Goal: Register for event/course

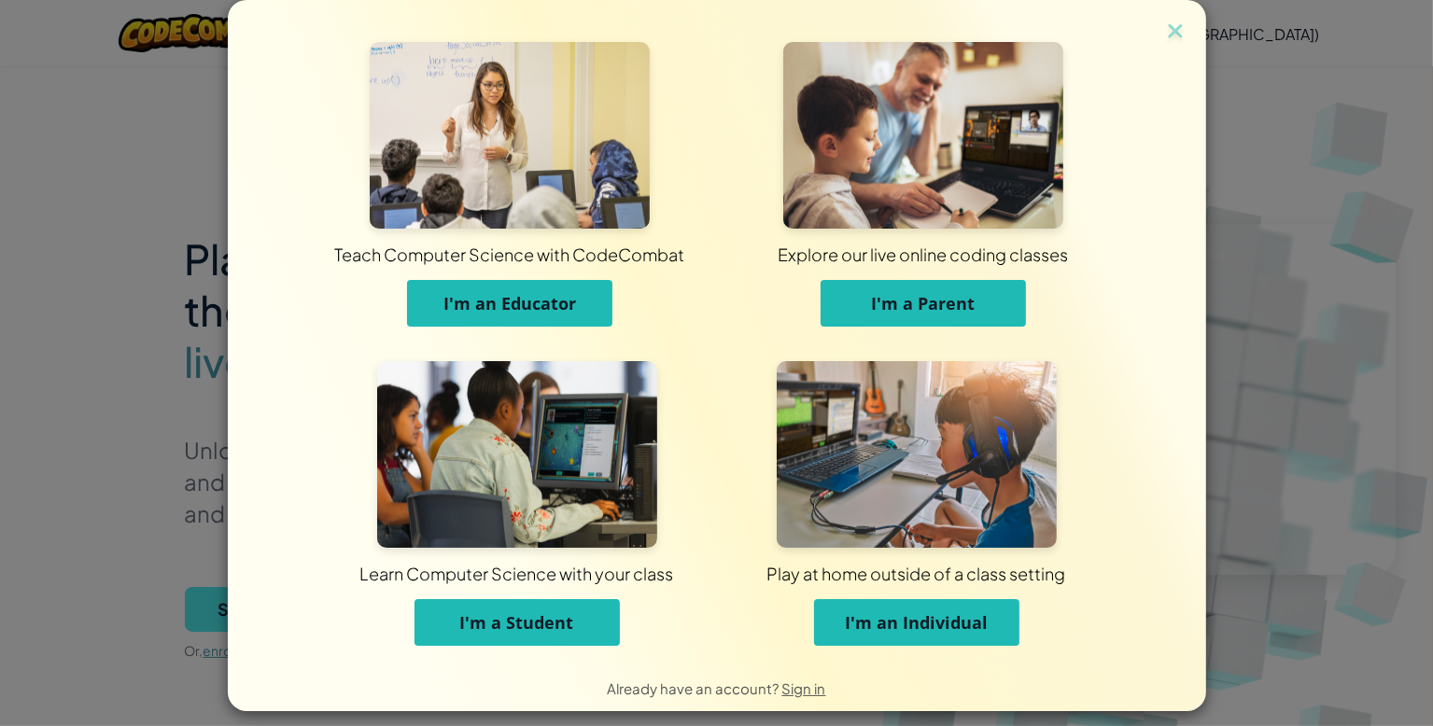
click at [876, 304] on span "I'm a Parent" at bounding box center [924, 303] width 104 height 22
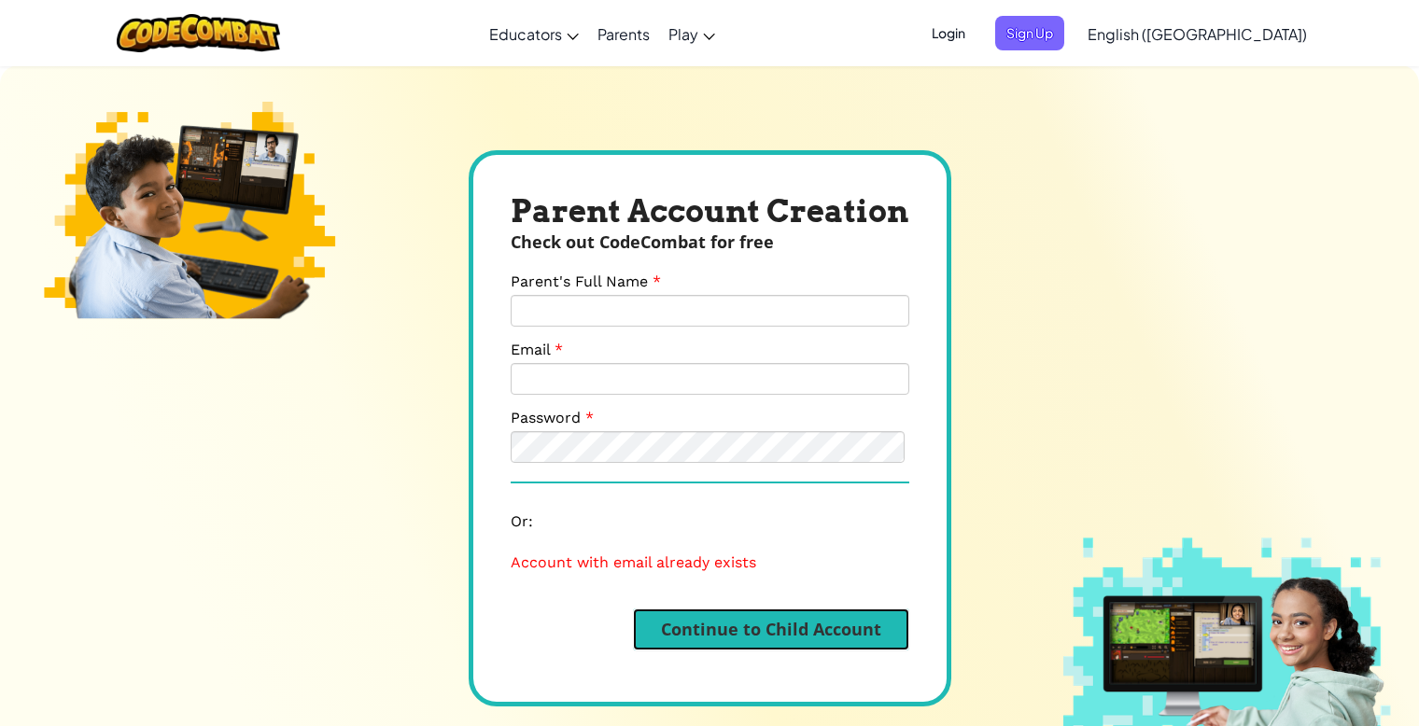
click at [810, 622] on button "Continue to Child Account" at bounding box center [771, 630] width 276 height 42
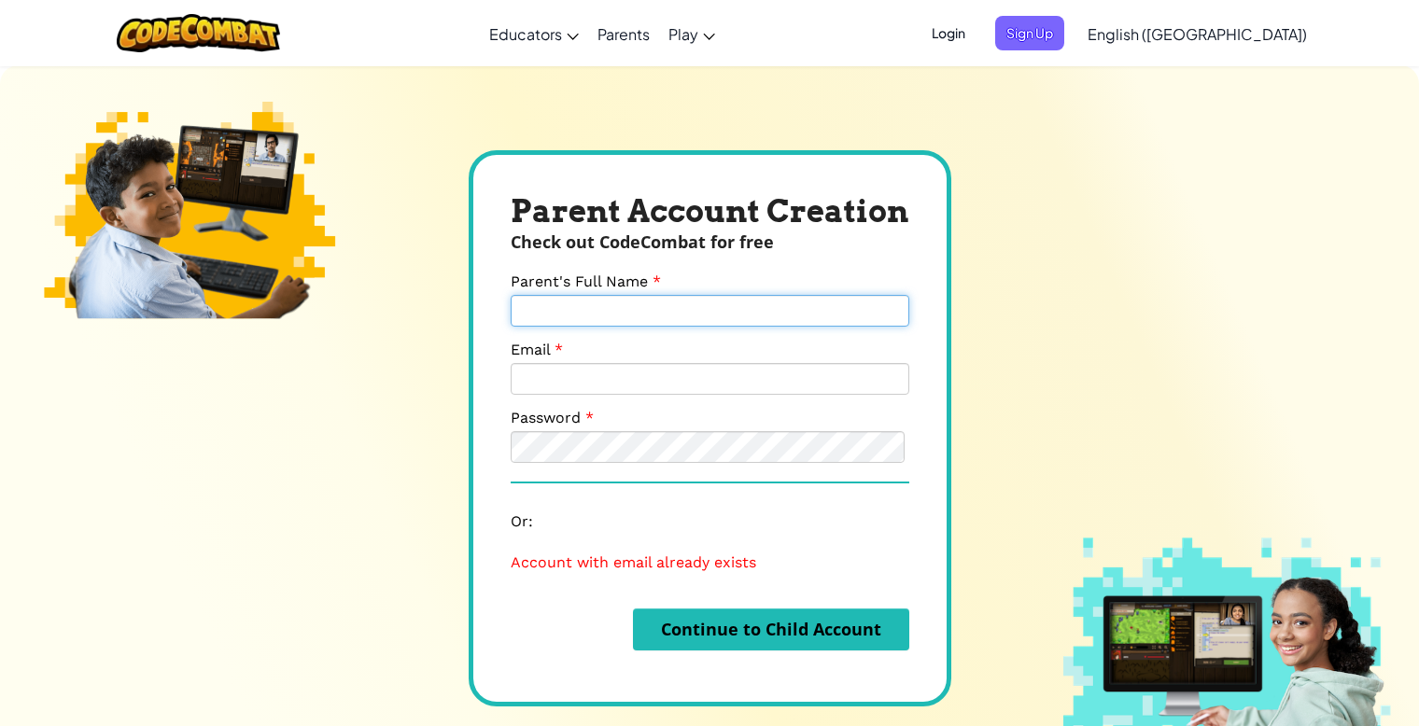
click at [793, 311] on input "Parent's Full Name" at bounding box center [710, 311] width 399 height 32
click at [958, 436] on div "Parent Account Creation Check out CodeCombat for free Parent's Full Name Email …" at bounding box center [709, 428] width 1419 height 726
click at [775, 310] on input "Parent's Full Name" at bounding box center [710, 311] width 399 height 32
click at [936, 368] on div "Parent Account Creation Check out CodeCombat for free Parent's Full Name Email …" at bounding box center [710, 428] width 483 height 556
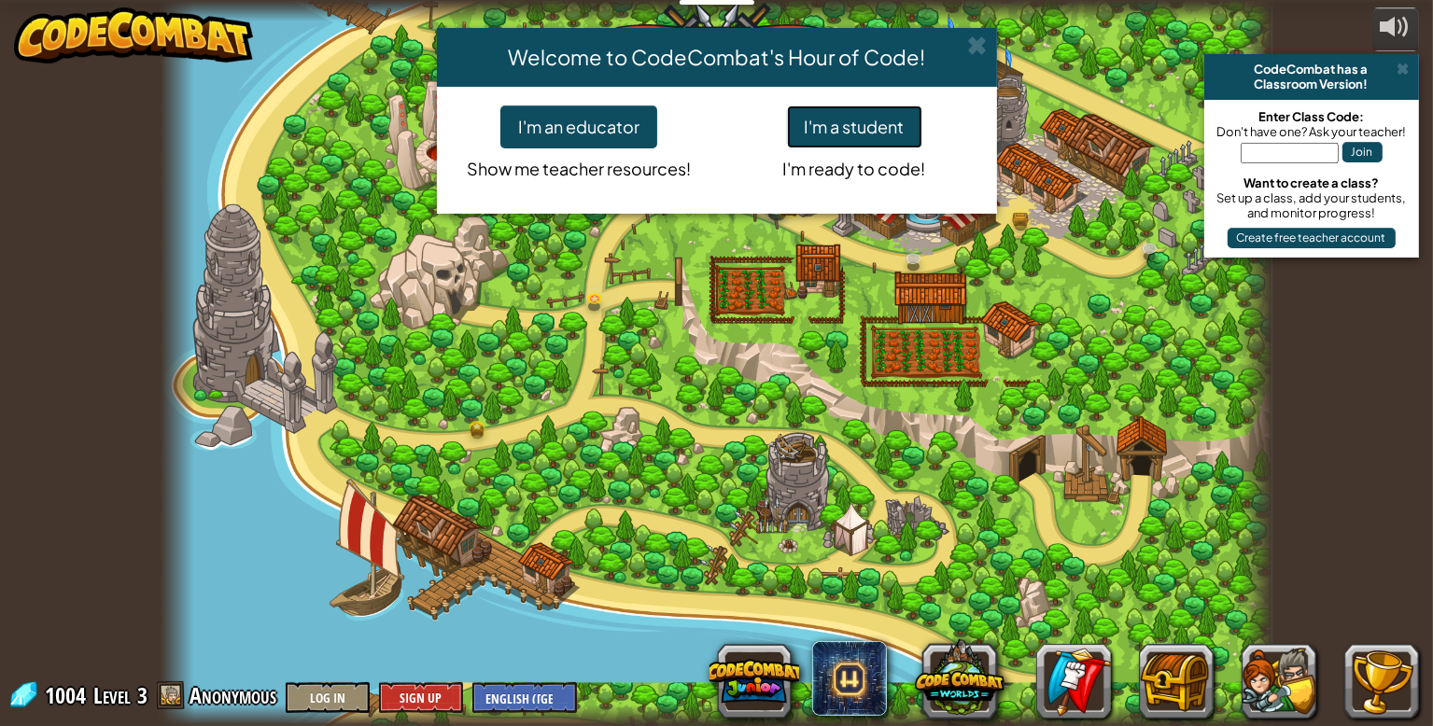
click at [862, 126] on button "I'm a student" at bounding box center [854, 127] width 135 height 43
